Goal: Find specific page/section: Find specific page/section

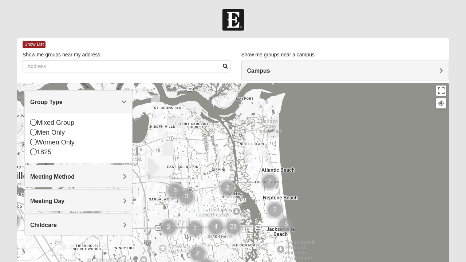
click at [34, 144] on icon at bounding box center [33, 142] width 7 height 7
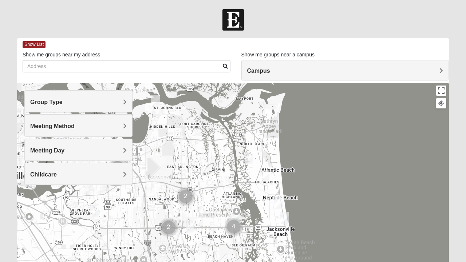
click at [34, 140] on div "Meeting Day" at bounding box center [78, 149] width 107 height 21
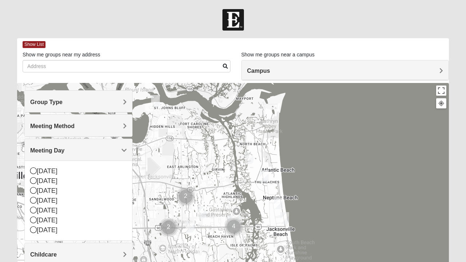
click at [42, 129] on span "Meeting Method" at bounding box center [52, 126] width 44 height 6
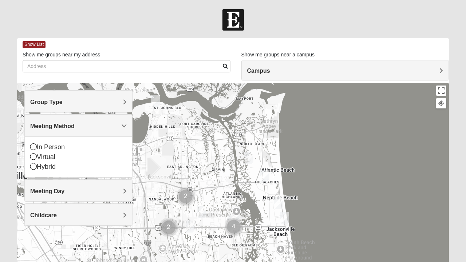
click at [33, 144] on icon at bounding box center [33, 146] width 7 height 7
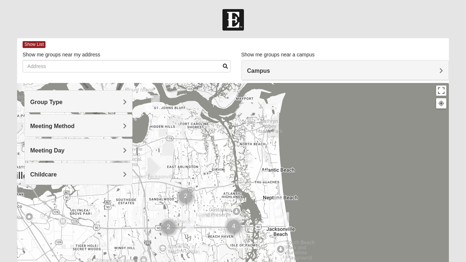
click at [40, 147] on span "Meeting Day" at bounding box center [47, 150] width 34 height 6
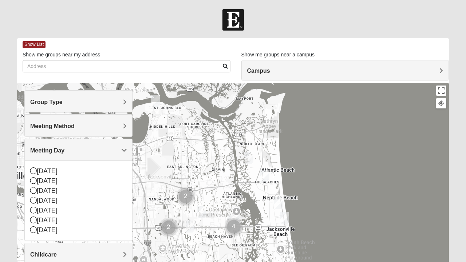
click at [44, 142] on div "Meeting Day" at bounding box center [78, 149] width 107 height 21
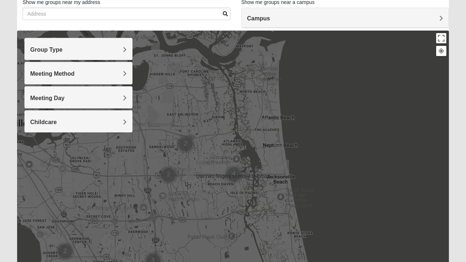
scroll to position [53, 0]
click at [440, 40] on button "Toggle fullscreen view" at bounding box center [441, 38] width 10 height 10
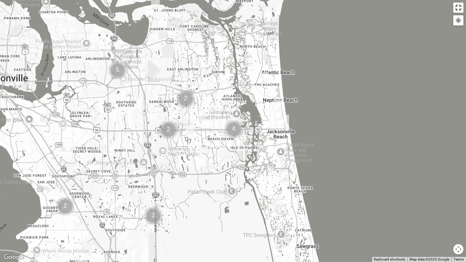
click at [457, 7] on button "Toggle fullscreen view" at bounding box center [458, 8] width 10 height 10
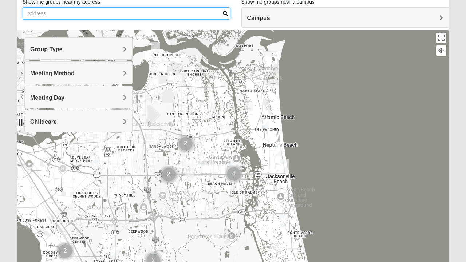
click at [55, 15] on input "Show me groups near my address" at bounding box center [127, 13] width 208 height 12
click at [222, 15] on input "2506 chestnut springs lane" at bounding box center [127, 13] width 208 height 12
click at [193, 12] on input "2506 chestnut springs lane" at bounding box center [127, 13] width 208 height 12
type input "2506 chestnut springs lane"
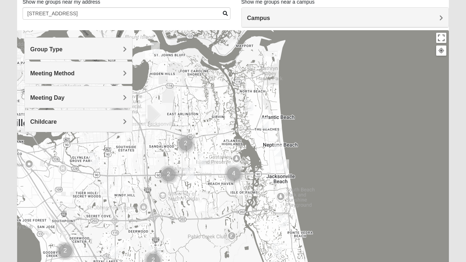
click at [438, 21] on h4 "Campus" at bounding box center [345, 18] width 196 height 7
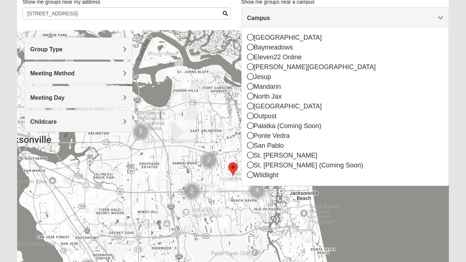
click at [276, 144] on div "San Pablo" at bounding box center [345, 146] width 196 height 10
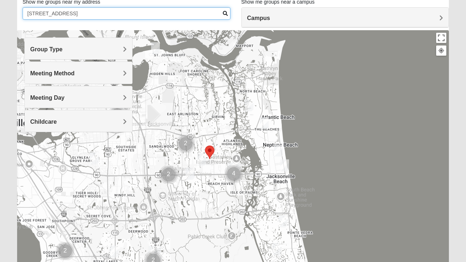
click at [147, 16] on input "2506 chestnut springs lane" at bounding box center [127, 13] width 208 height 12
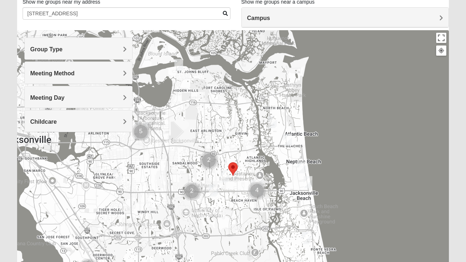
click at [226, 175] on img "Womens Parker/Vereen 32246" at bounding box center [225, 176] width 15 height 18
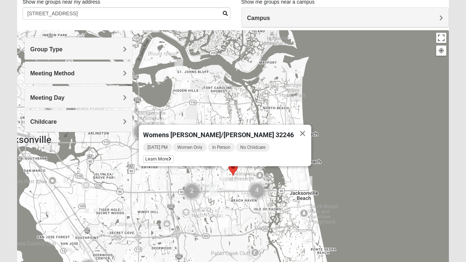
click at [174, 156] on span "Learn More" at bounding box center [158, 159] width 31 height 8
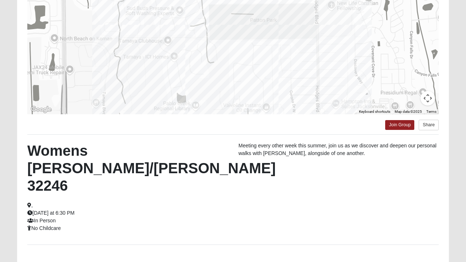
scroll to position [111, 0]
click at [226, 261] on link "Back to Groups" at bounding box center [232, 266] width 43 height 11
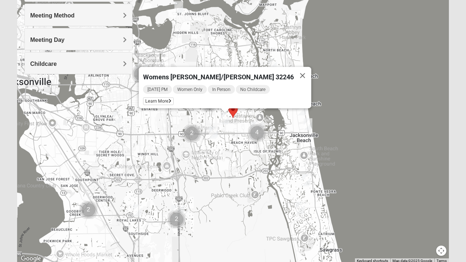
click at [237, 248] on div "Womens Parker/Vereen 32246 Monday PM Women Only In Person No Childcare Learn Mo…" at bounding box center [233, 117] width 432 height 291
click at [294, 71] on button "Close" at bounding box center [302, 75] width 17 height 17
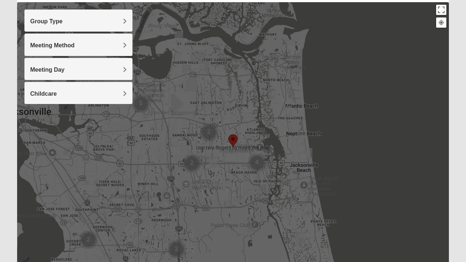
scroll to position [0, 0]
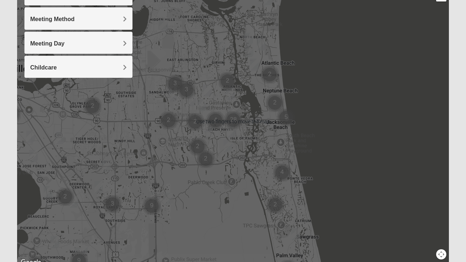
scroll to position [139, 0]
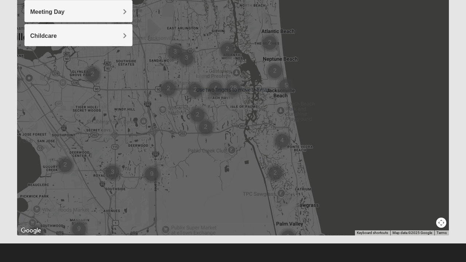
click at [39, 175] on div at bounding box center [233, 89] width 432 height 291
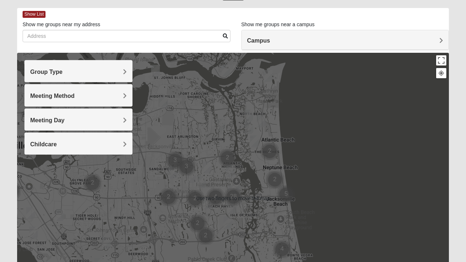
scroll to position [0, 0]
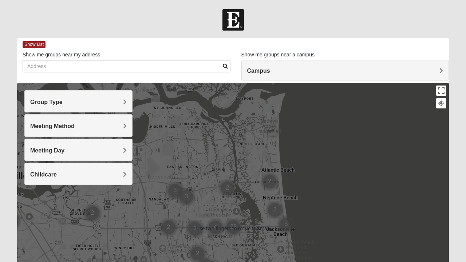
click at [39, 104] on span "Group Type" at bounding box center [46, 102] width 32 height 6
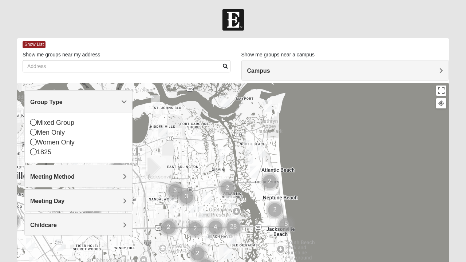
click at [30, 121] on icon at bounding box center [33, 122] width 7 height 7
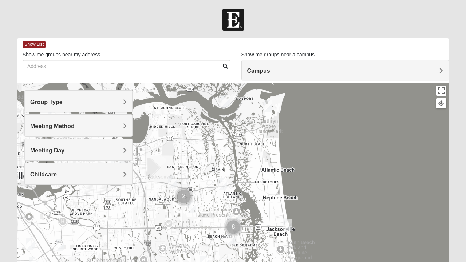
click at [37, 118] on div "Meeting Method" at bounding box center [78, 125] width 107 height 21
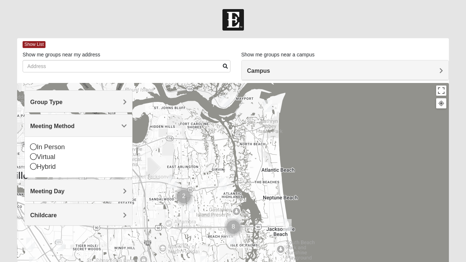
click at [37, 146] on div "In Person" at bounding box center [78, 147] width 96 height 10
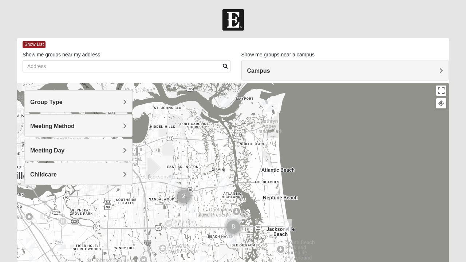
click at [32, 147] on span "Meeting Day" at bounding box center [47, 150] width 34 height 6
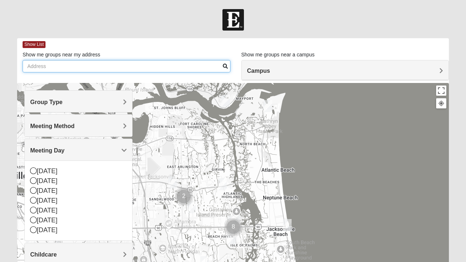
click at [41, 68] on input "Show me groups near my address" at bounding box center [127, 66] width 208 height 12
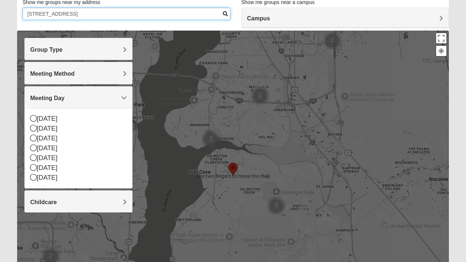
scroll to position [53, 0]
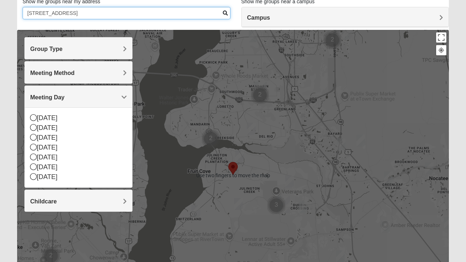
type input "[STREET_ADDRESS]"
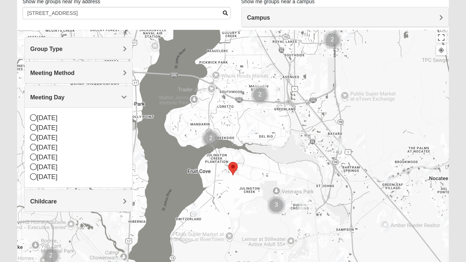
click at [238, 157] on img "Mixed Knowles 32259" at bounding box center [239, 156] width 15 height 18
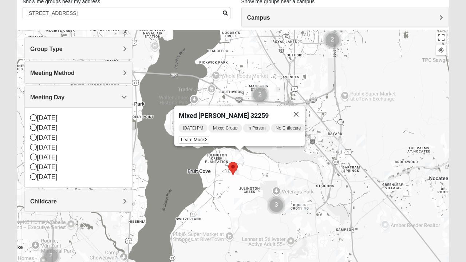
click at [231, 175] on img "Selected Address" at bounding box center [232, 168] width 15 height 19
click at [227, 168] on img "Selected Address" at bounding box center [232, 168] width 15 height 19
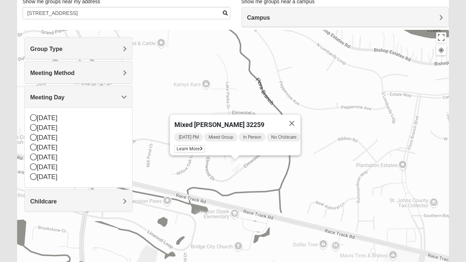
click at [225, 11] on span at bounding box center [225, 13] width 5 height 5
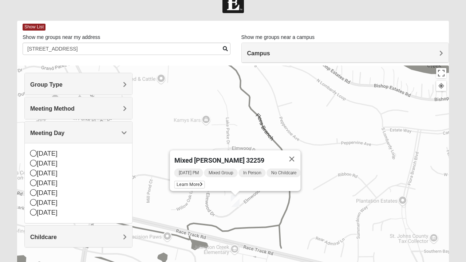
scroll to position [0, 0]
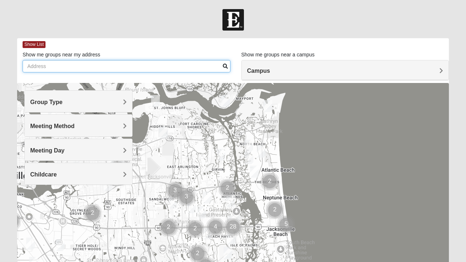
click at [98, 67] on input "Show me groups near my address" at bounding box center [127, 66] width 208 height 12
type input "At"
type input "13525 Bartram park blvd"
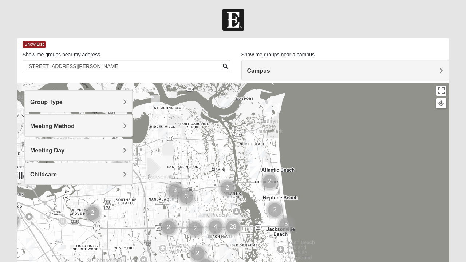
click at [56, 106] on h4 "Group Type" at bounding box center [78, 102] width 96 height 7
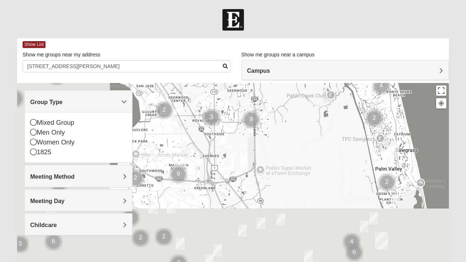
click at [37, 123] on div "Mixed Group" at bounding box center [78, 123] width 96 height 10
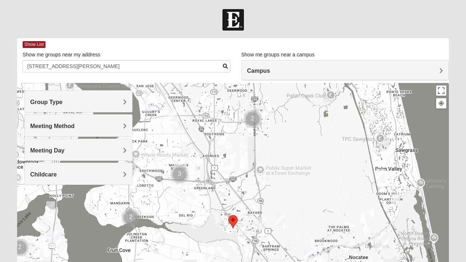
click at [224, 68] on span at bounding box center [225, 66] width 5 height 5
click at [225, 68] on span at bounding box center [225, 66] width 5 height 5
click at [92, 147] on h4 "Meeting Day" at bounding box center [78, 150] width 96 height 7
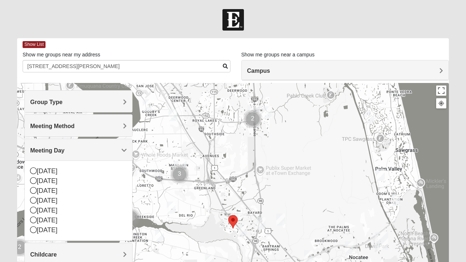
click at [117, 147] on h4 "Meeting Day" at bounding box center [78, 150] width 96 height 7
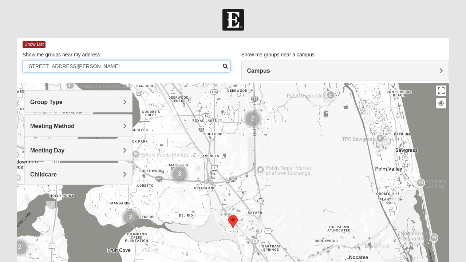
click at [228, 69] on input "13525 Bartram park blvd" at bounding box center [127, 66] width 208 height 12
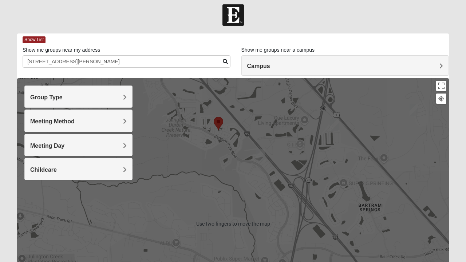
scroll to position [5, 0]
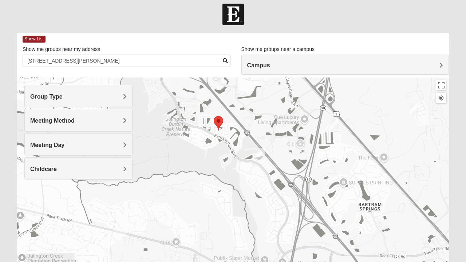
click at [262, 152] on img "Online Mixed Krause/Chasten 32258" at bounding box center [260, 154] width 15 height 18
